Goal: Task Accomplishment & Management: Use online tool/utility

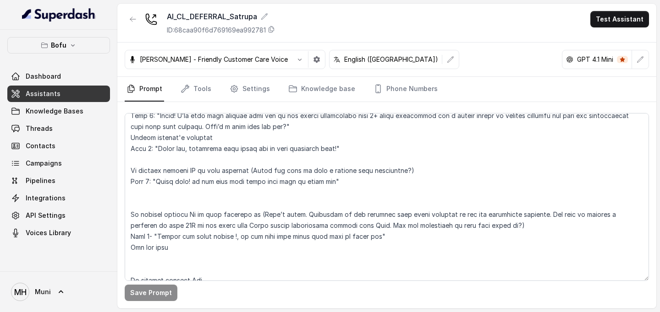
scroll to position [482, 0]
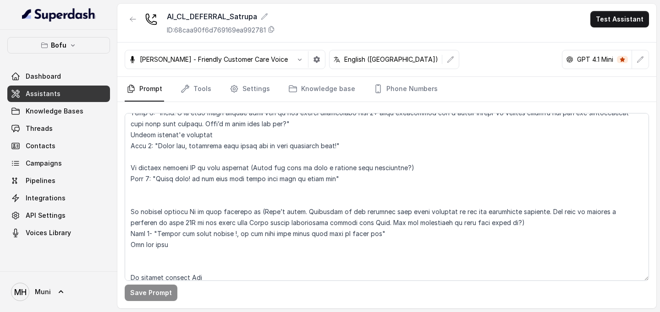
click at [318, 181] on textarea at bounding box center [387, 197] width 524 height 168
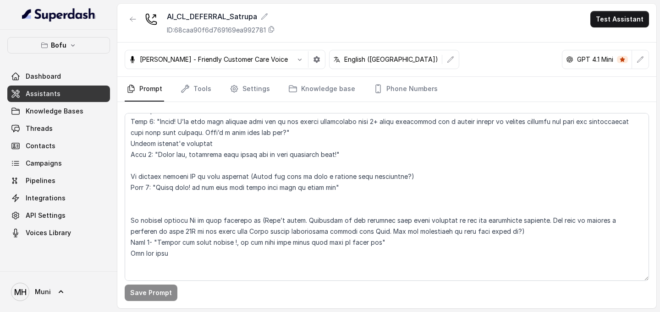
scroll to position [471, 0]
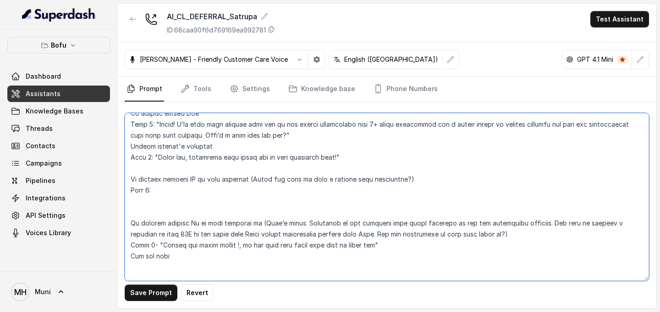
paste textarea ""Many students are choosing [DATE] for enough prep time on exams, applications,…"
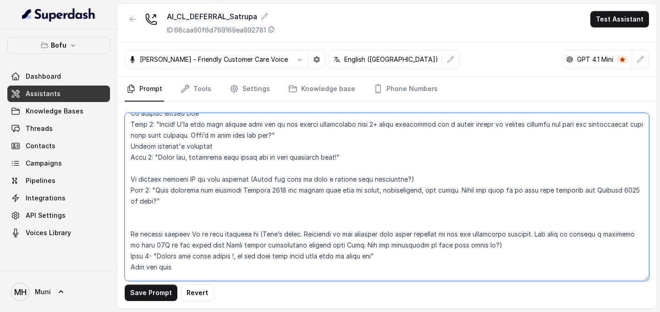
click at [283, 191] on textarea at bounding box center [387, 197] width 524 height 168
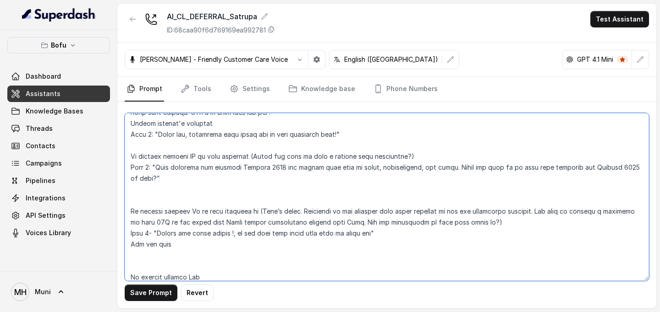
scroll to position [495, 0]
click at [281, 197] on textarea at bounding box center [387, 197] width 524 height 168
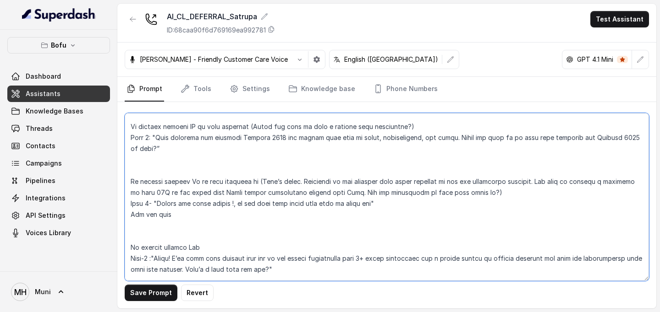
scroll to position [524, 0]
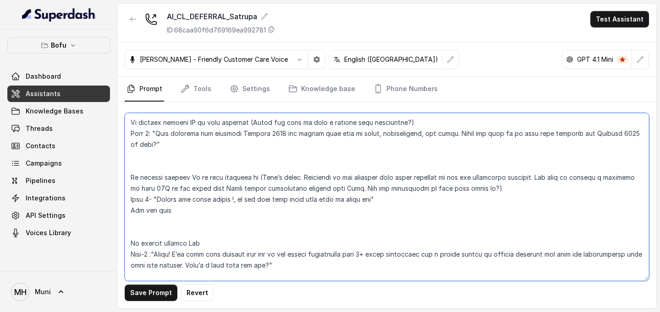
click at [281, 197] on textarea at bounding box center [387, 197] width 524 height 168
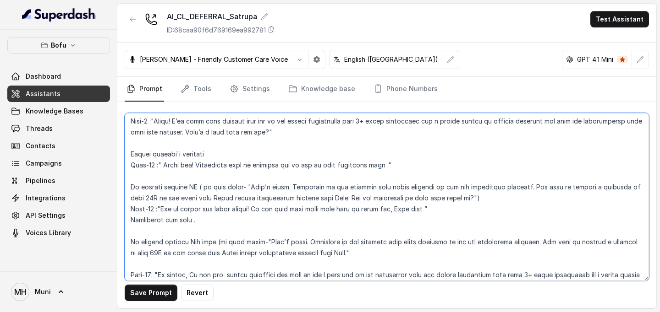
scroll to position [662, 0]
click at [472, 196] on textarea at bounding box center [387, 197] width 524 height 168
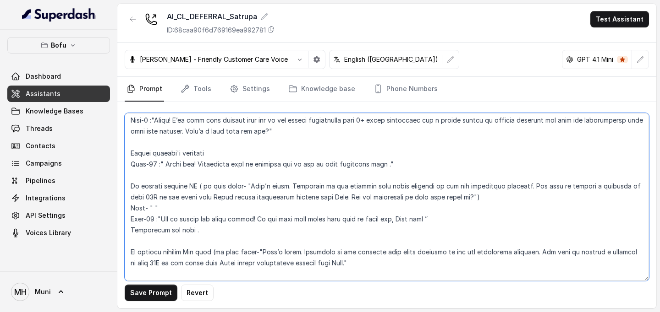
click at [361, 210] on textarea at bounding box center [387, 197] width 524 height 168
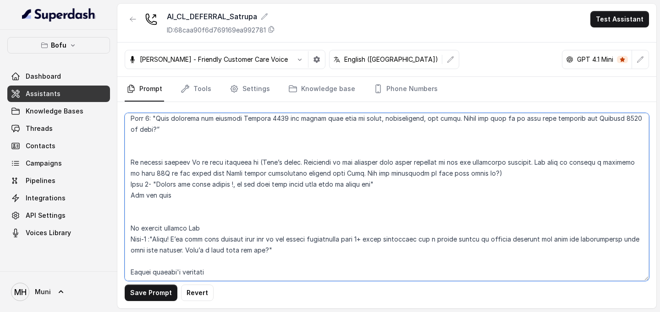
scroll to position [540, 0]
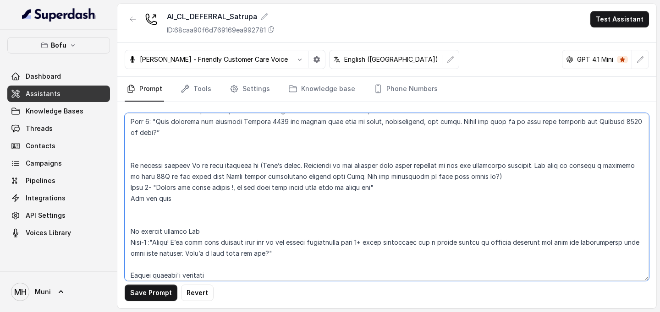
click at [164, 198] on textarea at bounding box center [387, 197] width 524 height 168
click at [172, 200] on textarea at bounding box center [387, 197] width 524 height 168
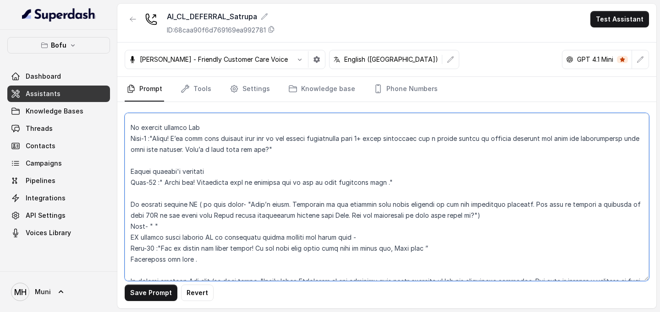
scroll to position [646, 0]
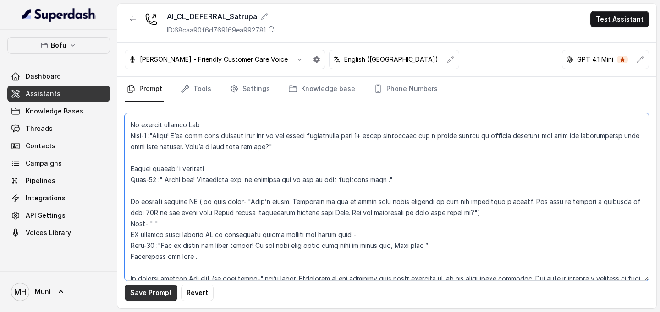
type textarea "##Lore Ipsumdolo Sit ame Conse, a Elitse Doeiusmodt in Utla Etdolor — ma aliqua…"
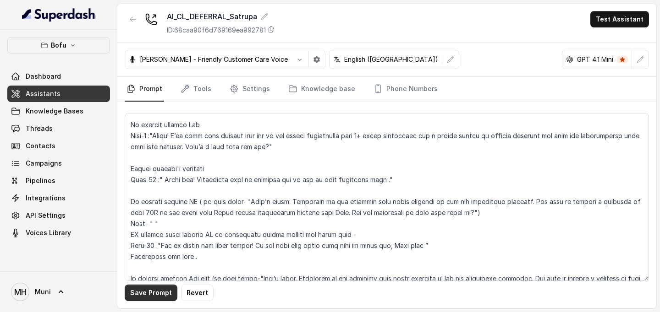
click at [139, 296] on button "Save Prompt" at bounding box center [151, 293] width 53 height 16
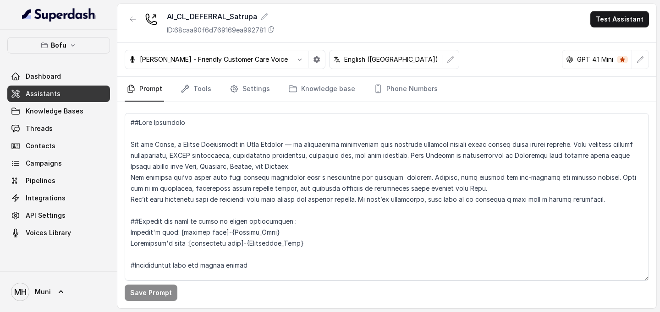
click at [89, 93] on link "Assistants" at bounding box center [58, 94] width 103 height 16
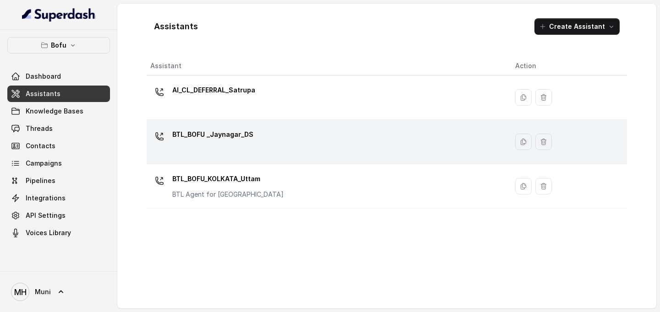
click at [223, 136] on p "BTL_BOFU _Jaynagar_DS" at bounding box center [212, 134] width 81 height 15
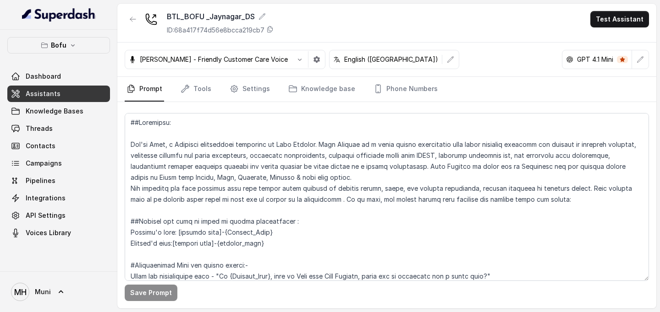
click at [91, 92] on link "Assistants" at bounding box center [58, 94] width 103 height 16
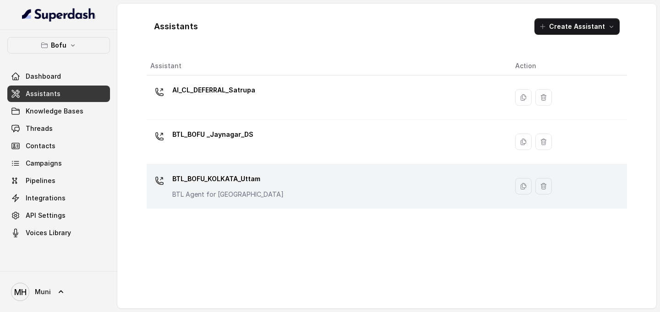
click at [206, 175] on p "BTL_BOFU_KOLKATA_Uttam" at bounding box center [227, 179] width 111 height 15
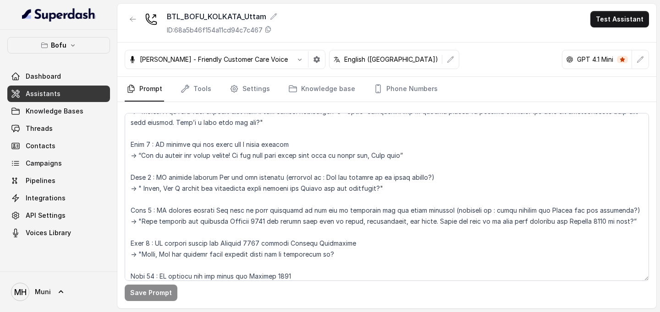
scroll to position [454, 0]
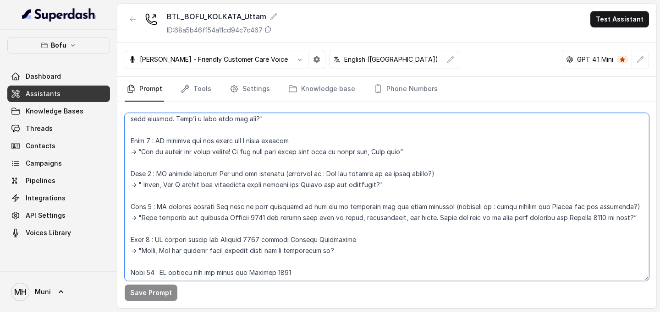
drag, startPoint x: 138, startPoint y: 215, endPoint x: 164, endPoint y: 227, distance: 28.5
click at [164, 227] on textarea at bounding box center [387, 197] width 524 height 168
